Goal: Register for event/course

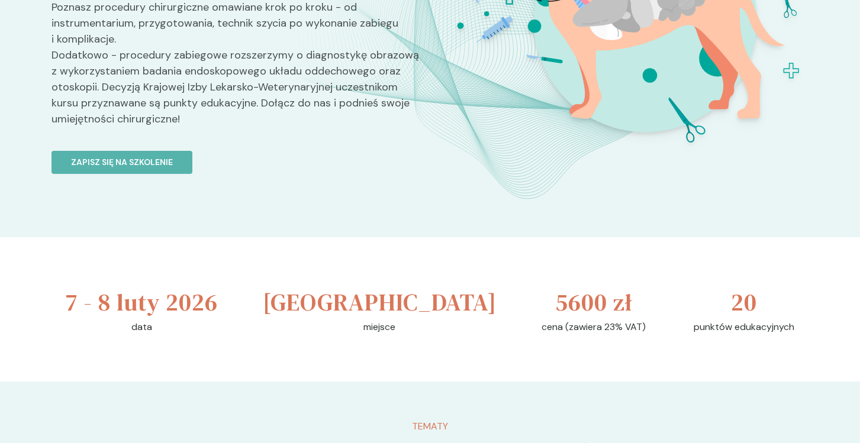
scroll to position [237, 0]
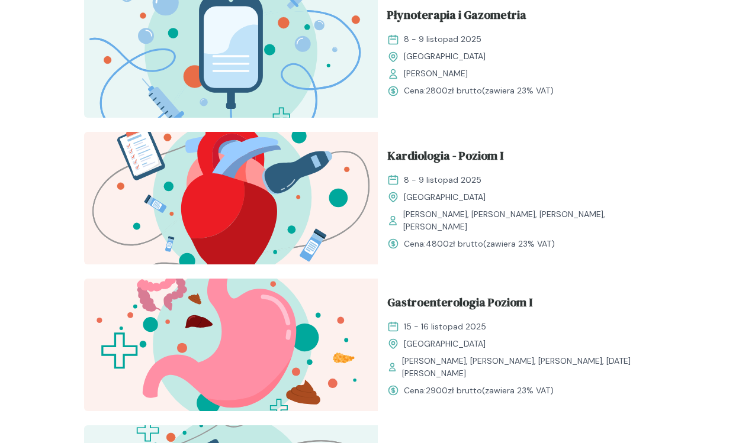
scroll to position [1332, 0]
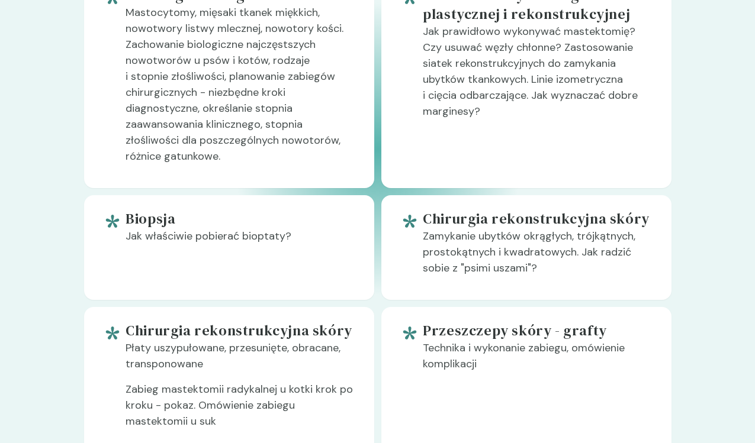
scroll to position [947, 0]
